Goal: Transaction & Acquisition: Purchase product/service

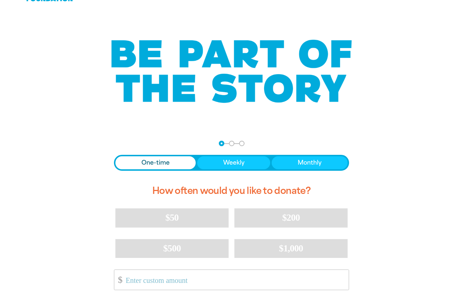
scroll to position [109, 0]
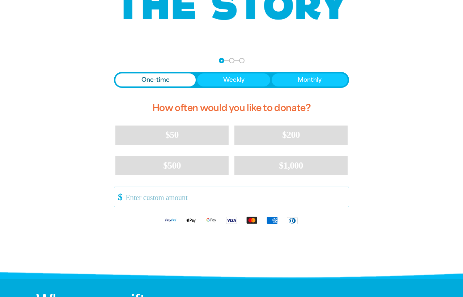
click at [329, 195] on input "Other Amount" at bounding box center [235, 197] width 228 height 20
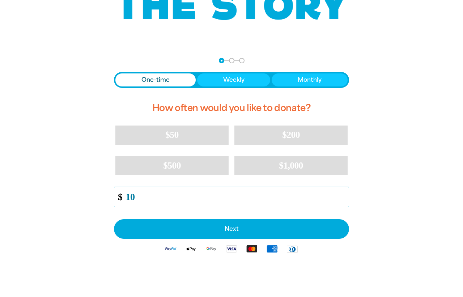
type input "10"
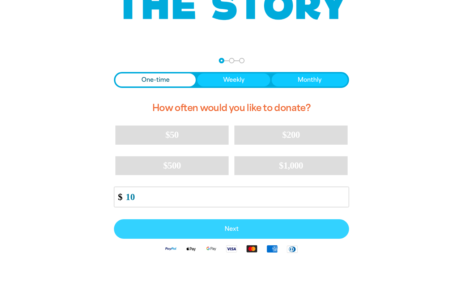
drag, startPoint x: 227, startPoint y: 227, endPoint x: 233, endPoint y: 226, distance: 6.6
click at [227, 228] on span "Next" at bounding box center [231, 229] width 219 height 6
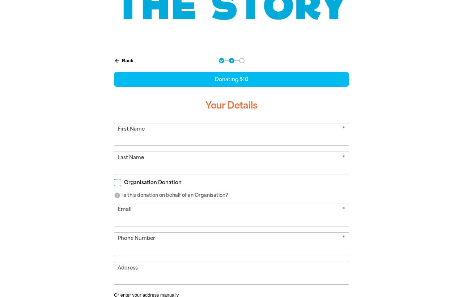
select select "AU"
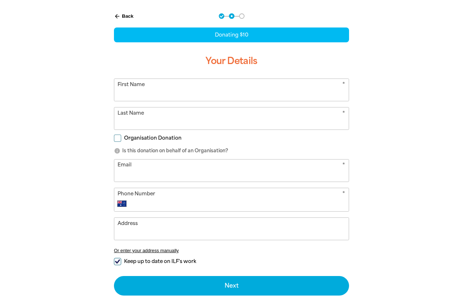
scroll to position [145, 0]
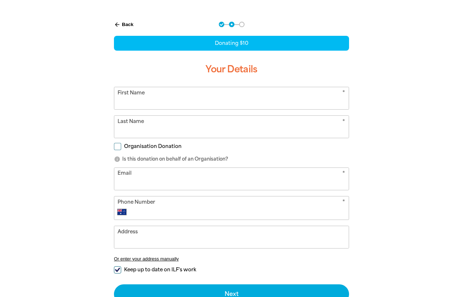
click at [320, 90] on input "First Name" at bounding box center [231, 98] width 234 height 22
type input "[PERSON_NAME]"
type input "Choong"
type input "[PERSON_NAME][EMAIL_ADDRESS][PERSON_NAME][DOMAIN_NAME]"
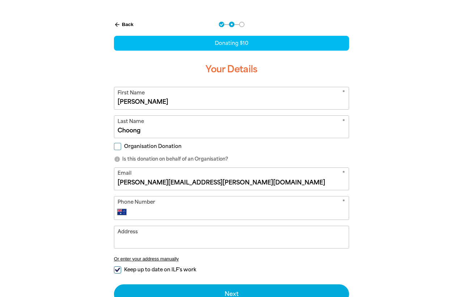
type input "[PHONE_NUMBER]"
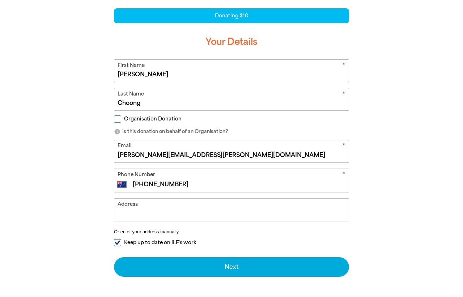
scroll to position [217, 0]
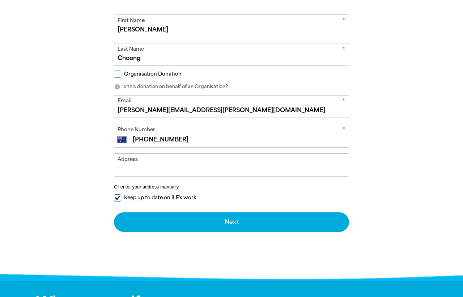
click at [184, 197] on span "Keep up to date on ILF's work" at bounding box center [160, 197] width 72 height 7
click at [121, 197] on input "Keep up to date on ILF's work" at bounding box center [117, 197] width 7 height 7
checkbox input "false"
click at [116, 75] on input "Organisation Donation" at bounding box center [117, 74] width 7 height 7
checkbox input "true"
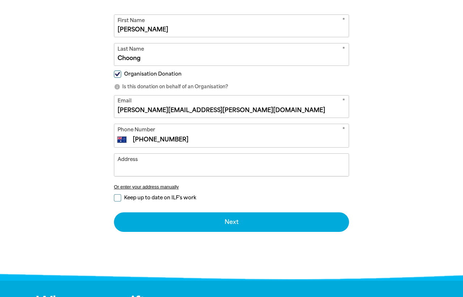
select select "AU"
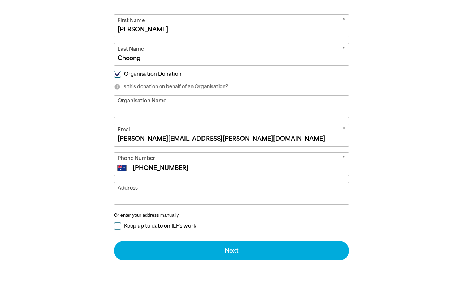
click at [143, 103] on input "Organisation Name" at bounding box center [231, 107] width 234 height 22
type input "[GEOGRAPHIC_DATA]"
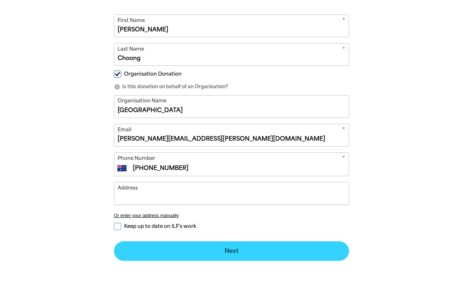
click at [297, 244] on button "Next chevron_right" at bounding box center [231, 251] width 235 height 20
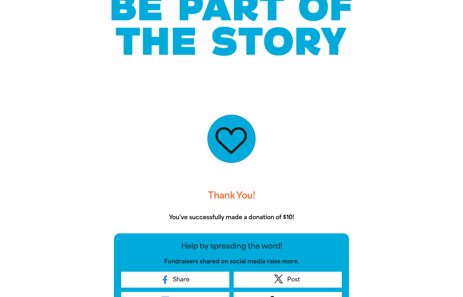
scroll to position [4, 0]
